Goal: Task Accomplishment & Management: Complete application form

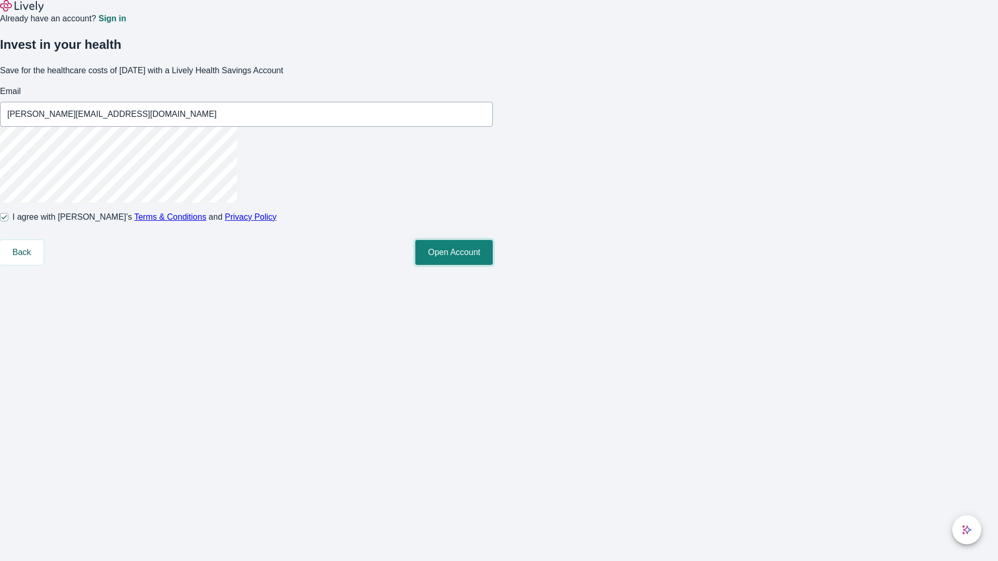
click at [493, 265] on button "Open Account" at bounding box center [453, 252] width 77 height 25
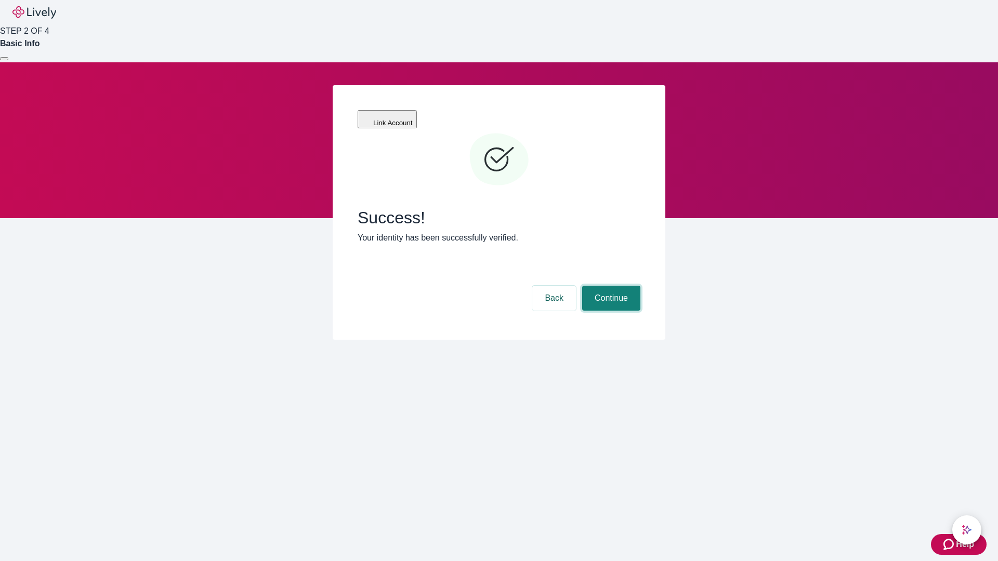
click at [610, 286] on button "Continue" at bounding box center [611, 298] width 58 height 25
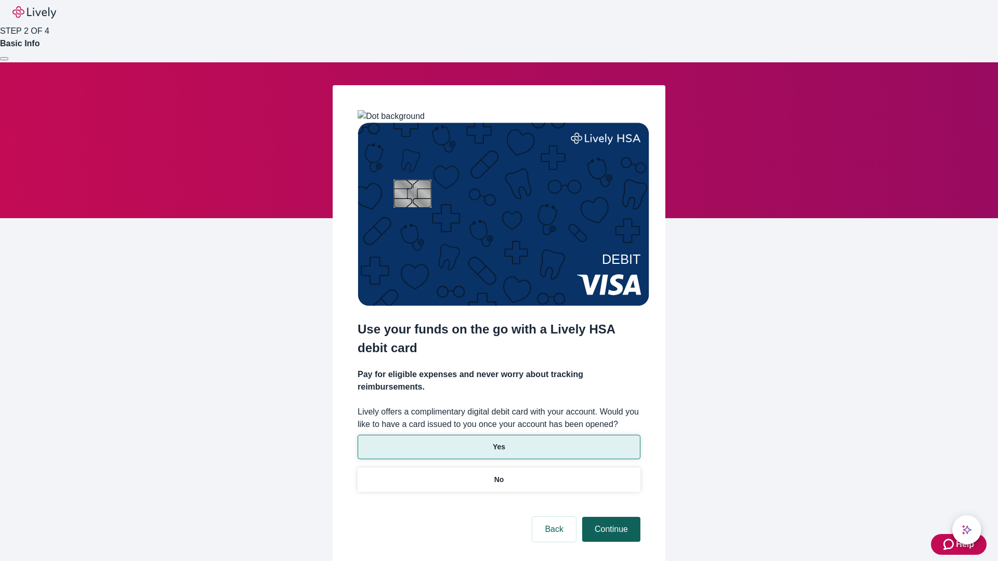
click at [498, 475] on p "No" at bounding box center [499, 480] width 10 height 11
click at [610, 517] on button "Continue" at bounding box center [611, 529] width 58 height 25
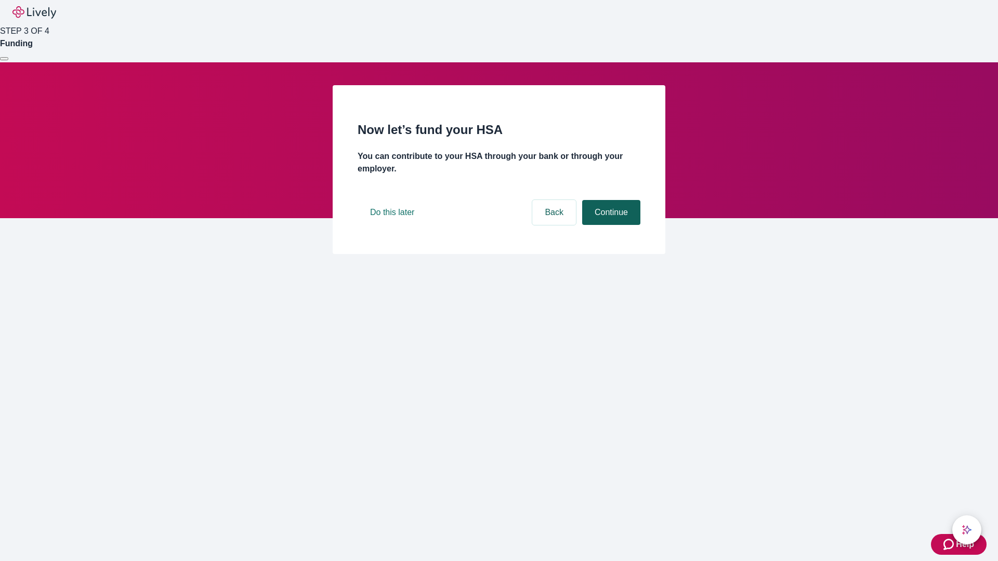
click at [610, 225] on button "Continue" at bounding box center [611, 212] width 58 height 25
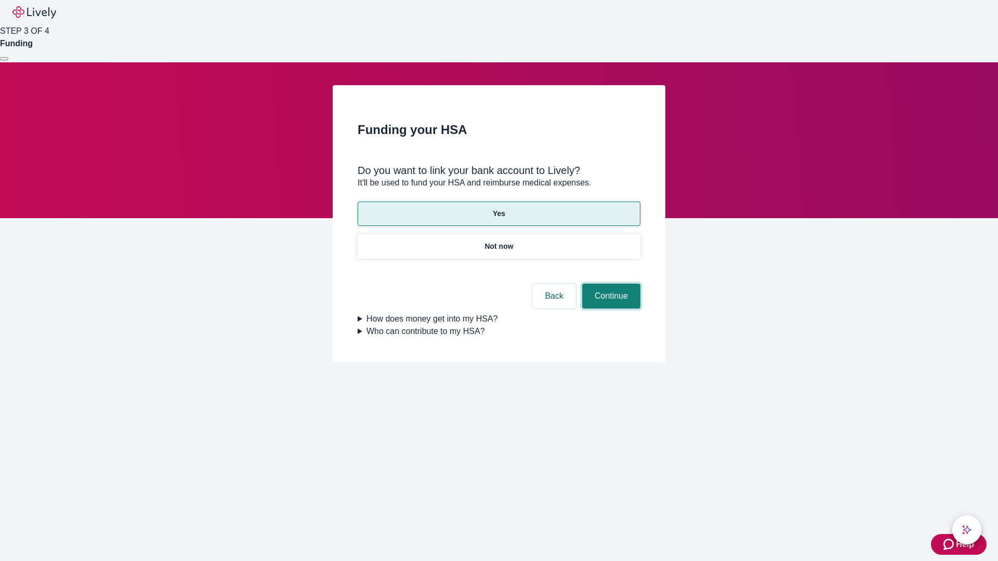
click at [610, 284] on button "Continue" at bounding box center [611, 296] width 58 height 25
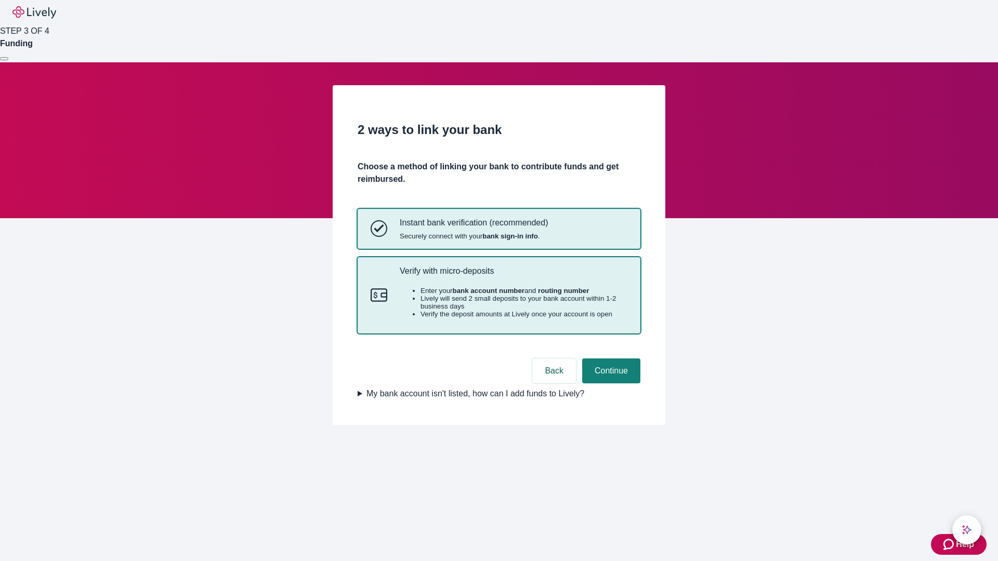
click at [513, 276] on p "Verify with micro-deposits" at bounding box center [514, 271] width 228 height 10
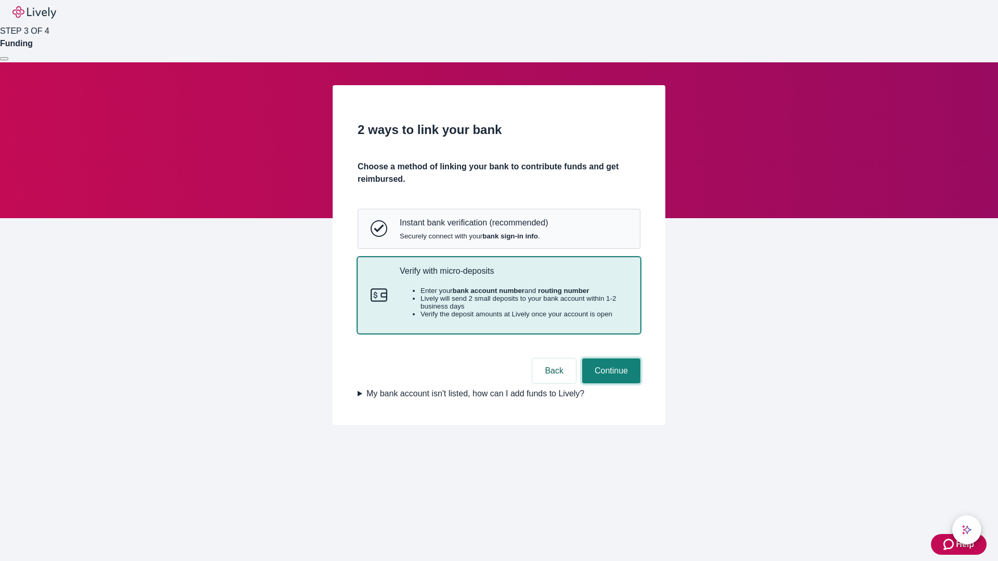
click at [610, 384] on button "Continue" at bounding box center [611, 371] width 58 height 25
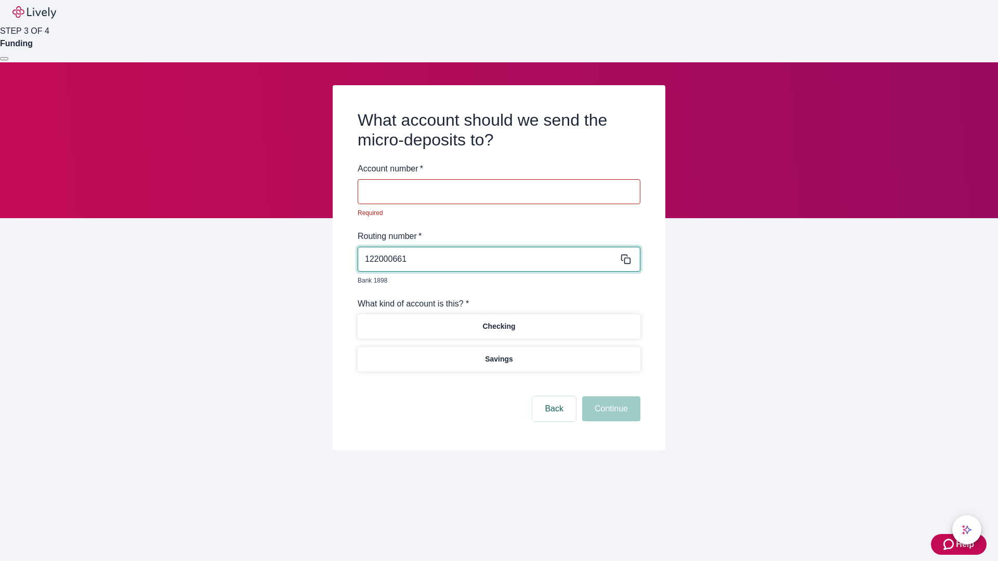
type input "122000661"
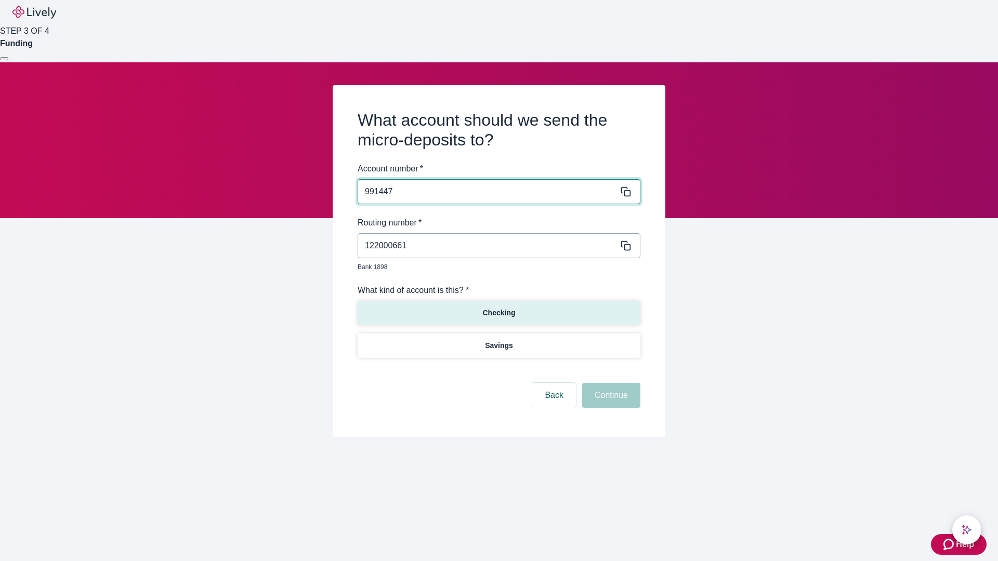
type input "991447"
click at [498, 308] on p "Checking" at bounding box center [498, 313] width 33 height 11
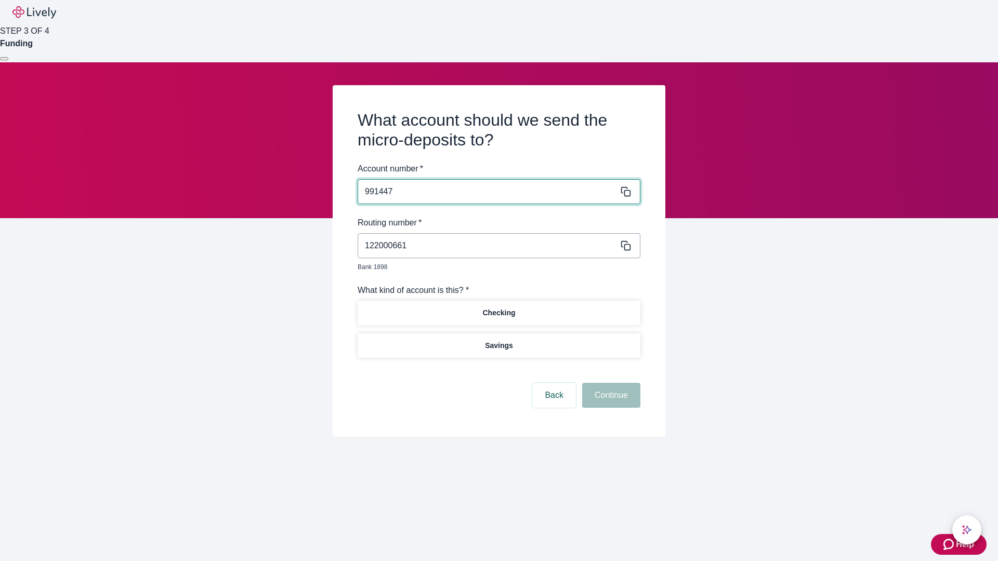
click at [610, 384] on button "Continue" at bounding box center [611, 395] width 58 height 25
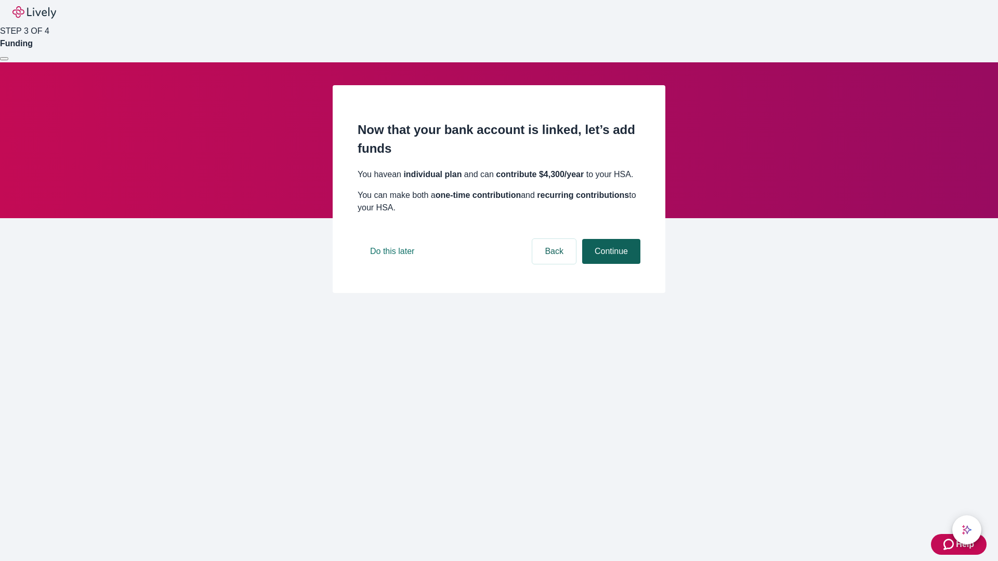
click at [610, 264] on button "Continue" at bounding box center [611, 251] width 58 height 25
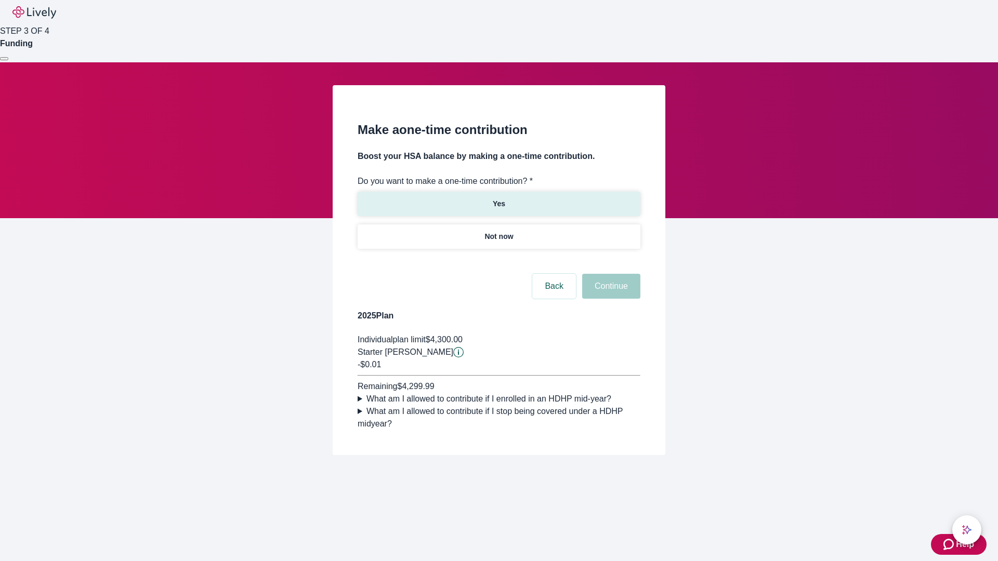
click at [498, 199] on p "Yes" at bounding box center [499, 204] width 12 height 11
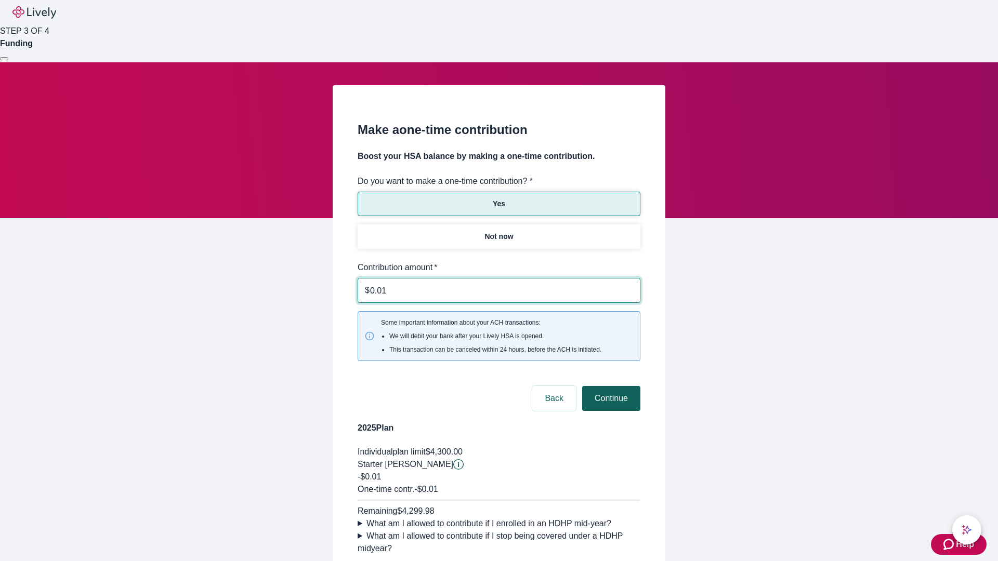
type input "0.01"
click at [610, 386] on button "Continue" at bounding box center [611, 398] width 58 height 25
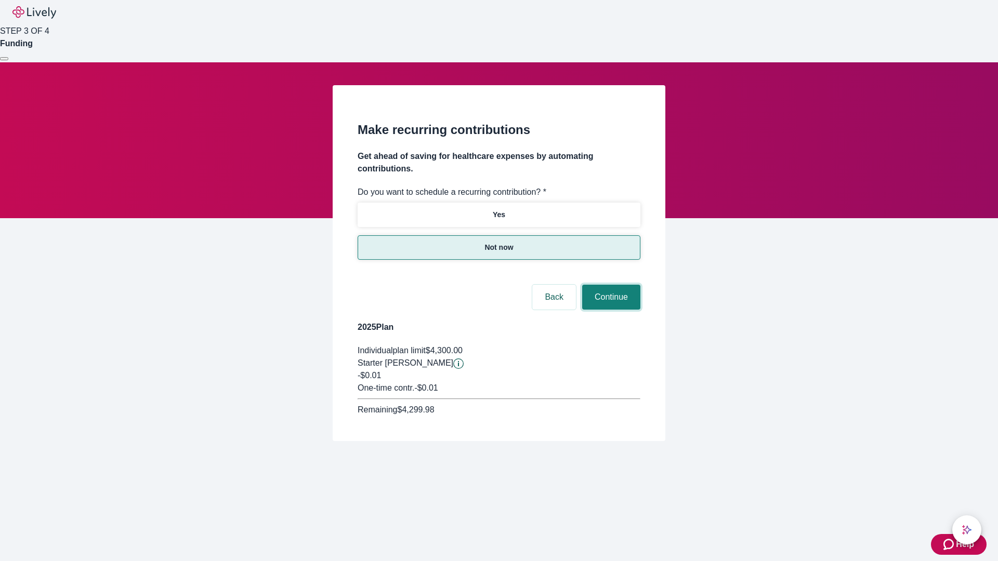
click at [610, 285] on button "Continue" at bounding box center [611, 297] width 58 height 25
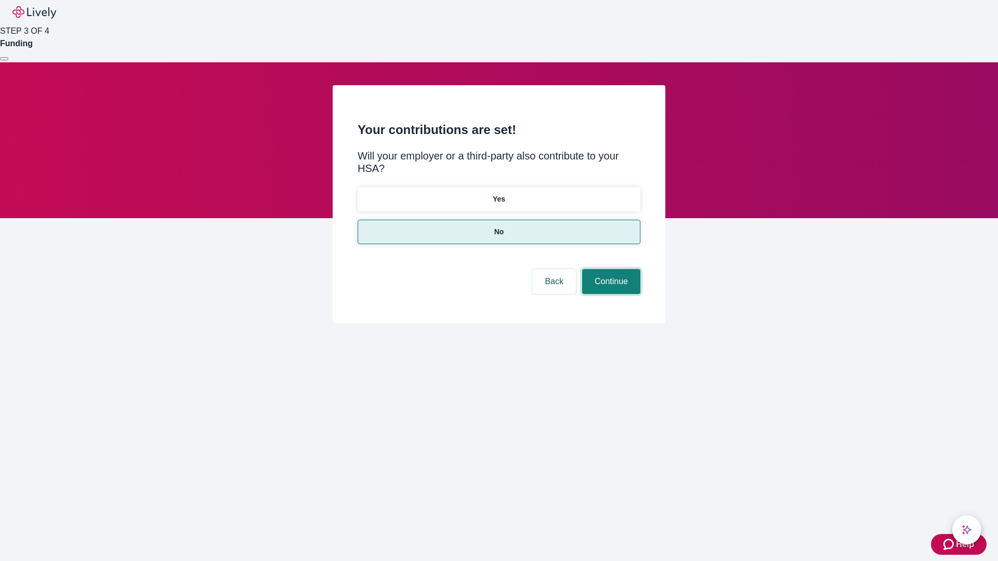
click at [610, 269] on button "Continue" at bounding box center [611, 281] width 58 height 25
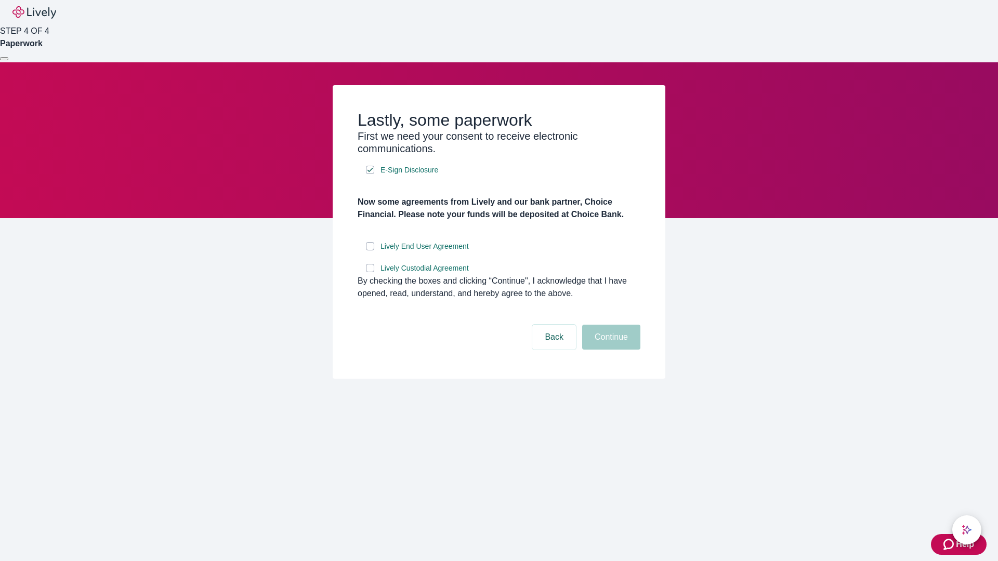
click at [370, 251] on input "Lively End User Agreement" at bounding box center [370, 246] width 8 height 8
checkbox input "true"
click at [370, 272] on input "Lively Custodial Agreement" at bounding box center [370, 268] width 8 height 8
checkbox input "true"
click at [610, 350] on button "Continue" at bounding box center [611, 337] width 58 height 25
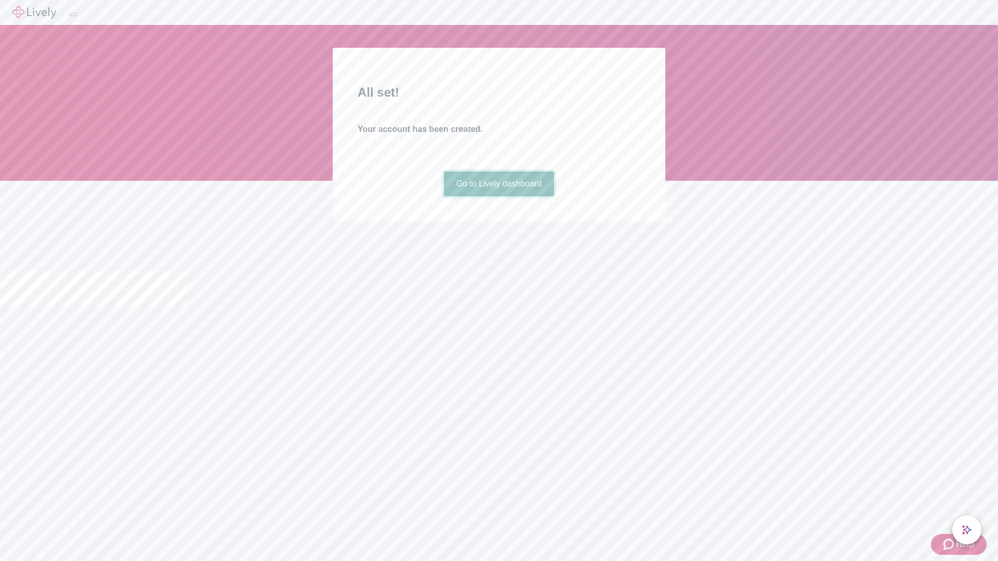
click at [498, 196] on link "Go to Lively dashboard" at bounding box center [499, 184] width 111 height 25
